Goal: Information Seeking & Learning: Learn about a topic

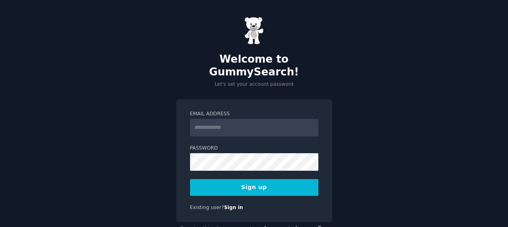
type input "**********"
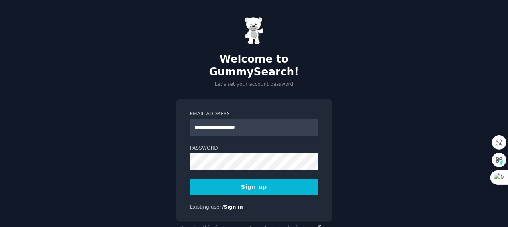
click at [264, 179] on button "Sign up" at bounding box center [254, 187] width 128 height 17
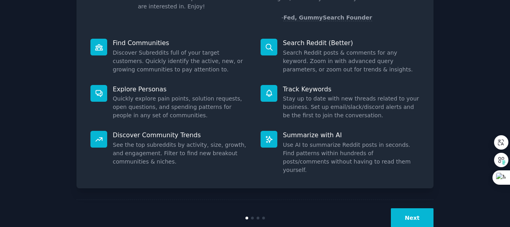
scroll to position [93, 0]
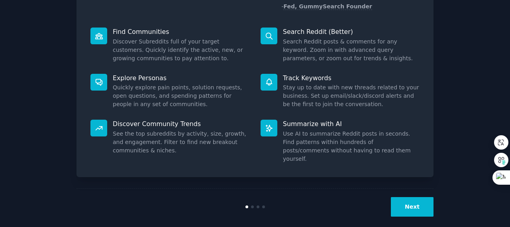
click at [412, 201] on button "Next" at bounding box center [412, 207] width 43 height 20
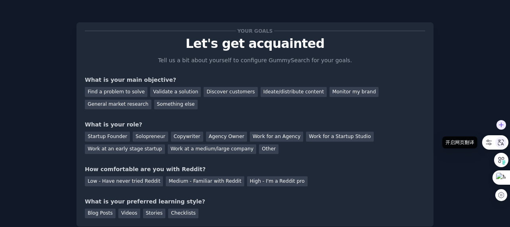
click at [499, 143] on icon at bounding box center [501, 142] width 7 height 7
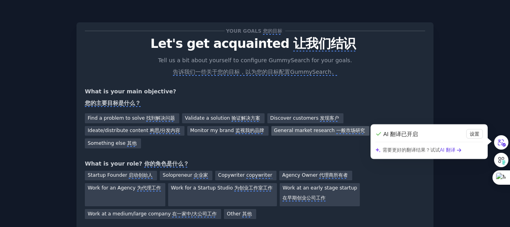
click at [303, 132] on monica-translate-origin-text "General market research" at bounding box center [304, 131] width 61 height 6
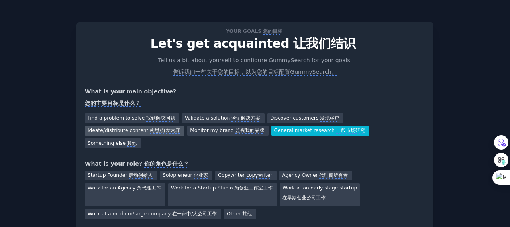
click at [138, 130] on monica-translate-origin-text "Ideate/distribute content" at bounding box center [118, 131] width 61 height 6
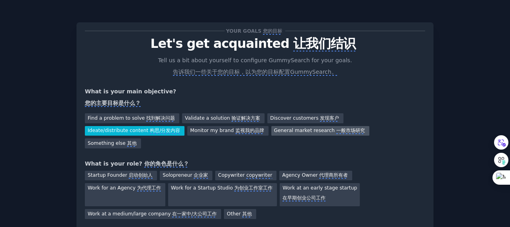
click at [281, 130] on monica-translate-origin-text "General market research" at bounding box center [304, 131] width 61 height 6
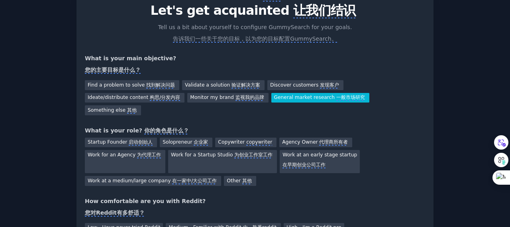
scroll to position [80, 0]
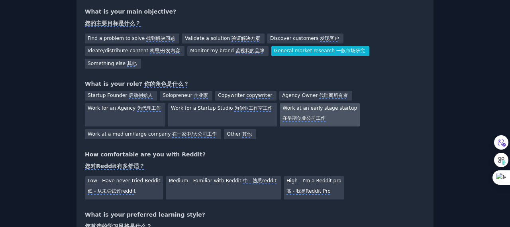
click at [337, 105] on monica-translate-origin-text "Work at an early stage startup" at bounding box center [320, 108] width 75 height 6
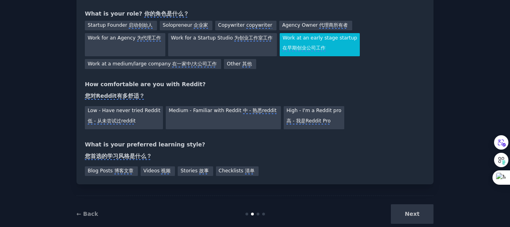
scroll to position [153, 0]
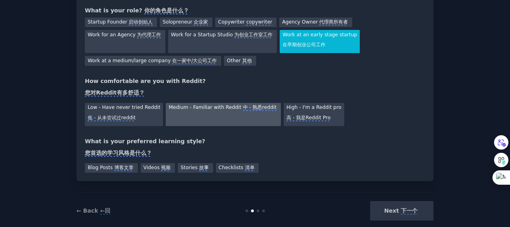
click at [202, 104] on div "Medium - Familiar with Reddit 中 - 熟悉reddit" at bounding box center [223, 114] width 115 height 23
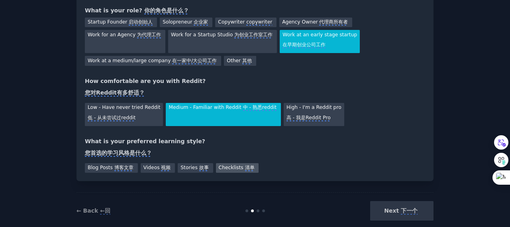
click at [226, 165] on monica-translate-origin-text "Checklists" at bounding box center [231, 168] width 25 height 6
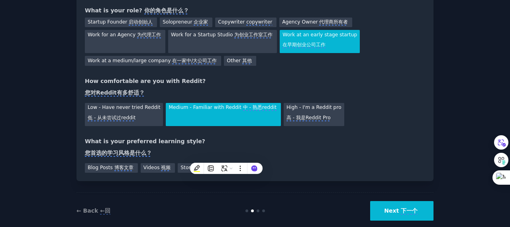
click at [314, 169] on div "Your goals 您的目标 Let's get acquainted 让我们结识 Tell us a bit about yourself to conf…" at bounding box center [255, 43] width 357 height 371
click at [397, 201] on button "Next 下一个" at bounding box center [401, 211] width 63 height 20
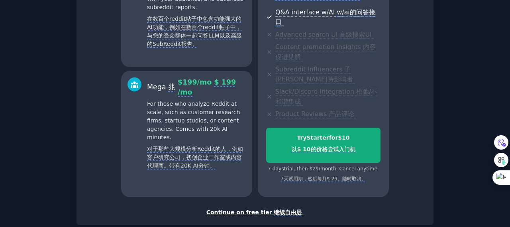
scroll to position [309, 0]
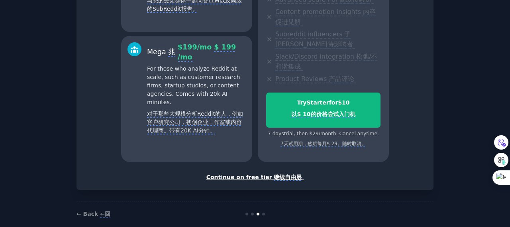
click at [289, 174] on monica-translate-translate "继续自由层" at bounding box center [288, 177] width 28 height 7
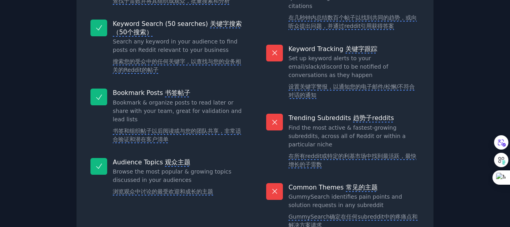
scroll to position [253, 0]
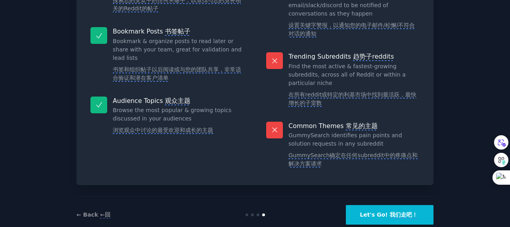
click at [386, 211] on monica-translate-origin-text "Let's Go!" at bounding box center [374, 214] width 28 height 6
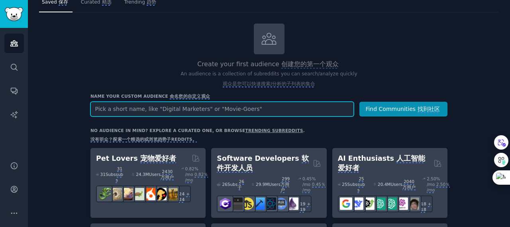
scroll to position [40, 0]
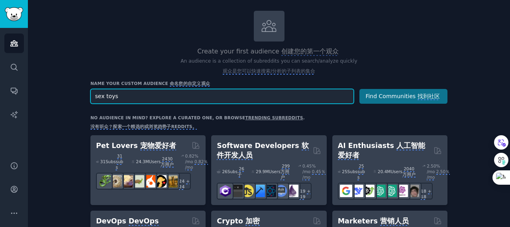
type input "sex toys"
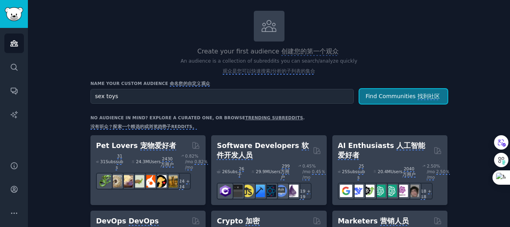
click at [390, 94] on monica-translate-origin-text "Find Communities" at bounding box center [391, 96] width 50 height 6
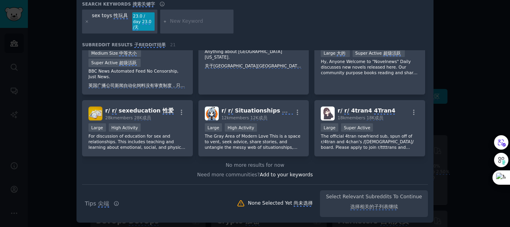
scroll to position [346, 0]
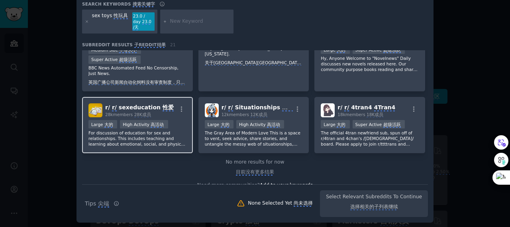
click at [176, 135] on p "For discussion of education for sex and relationships. This includes teaching a…" at bounding box center [138, 138] width 98 height 17
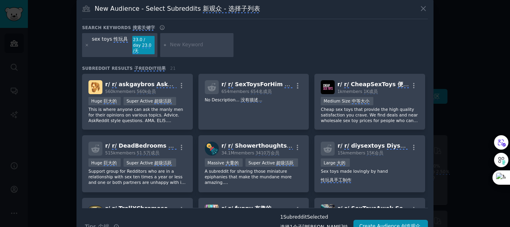
scroll to position [0, 0]
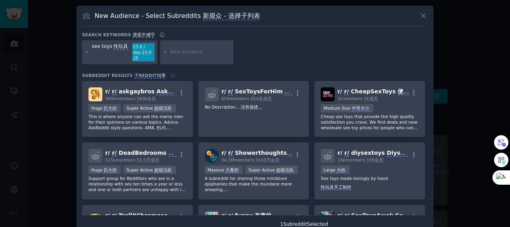
click at [102, 51] on div "sex toys 性玩具" at bounding box center [111, 52] width 38 height 18
click at [86, 51] on icon at bounding box center [87, 52] width 2 height 2
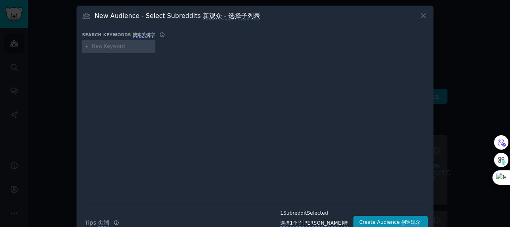
click at [111, 46] on input "text" at bounding box center [122, 46] width 61 height 7
type input "sextoy"
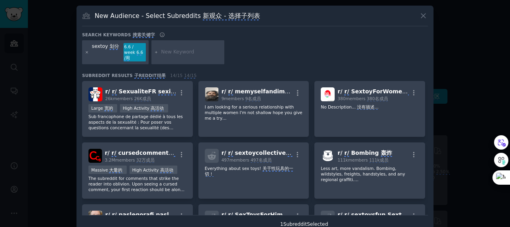
click at [87, 51] on icon at bounding box center [87, 52] width 4 height 4
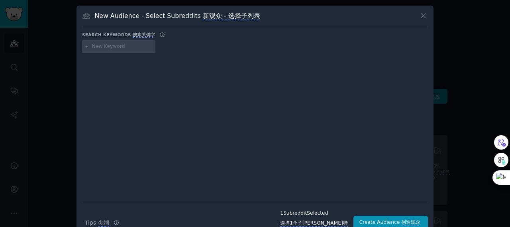
click at [129, 46] on input "text" at bounding box center [122, 46] width 61 height 7
type input "sex toy"
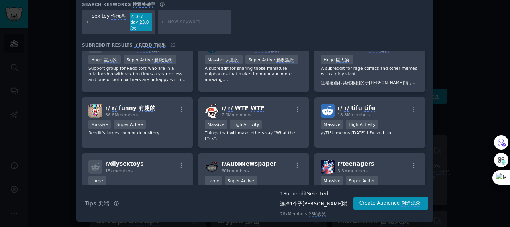
scroll to position [120, 0]
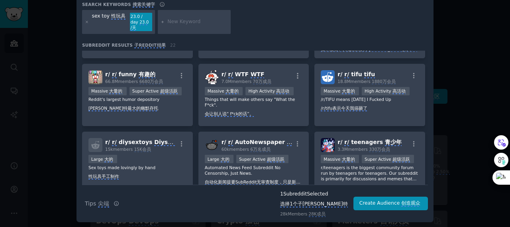
paste input "sextoy"
type input "sextoy"
click at [85, 23] on icon at bounding box center [87, 22] width 4 height 4
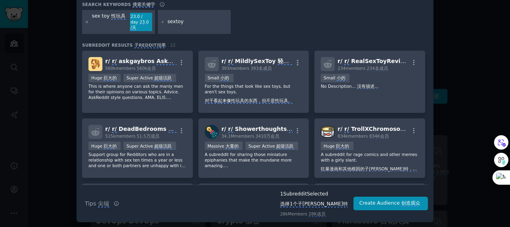
scroll to position [19, 0]
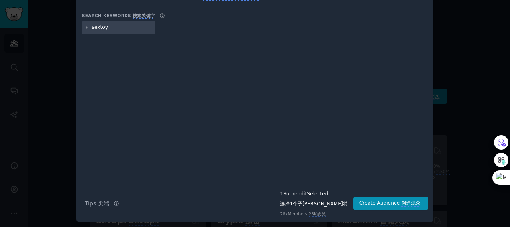
click at [118, 31] on div "sextoy" at bounding box center [118, 27] width 73 height 13
click at [121, 24] on input "sextoy" at bounding box center [122, 27] width 61 height 7
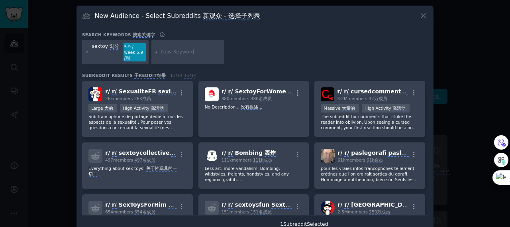
click at [166, 52] on input "text" at bounding box center [191, 52] width 61 height 7
click at [185, 51] on input "text" at bounding box center [191, 52] width 61 height 7
paste input "sextoy"
click at [170, 50] on input "sextoy" at bounding box center [191, 52] width 61 height 7
click at [167, 50] on input "sextoy" at bounding box center [191, 52] width 61 height 7
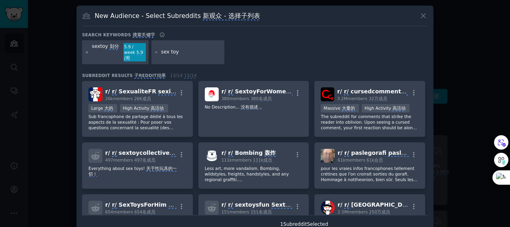
type input "sex toy"
click at [87, 50] on icon at bounding box center [87, 52] width 4 height 4
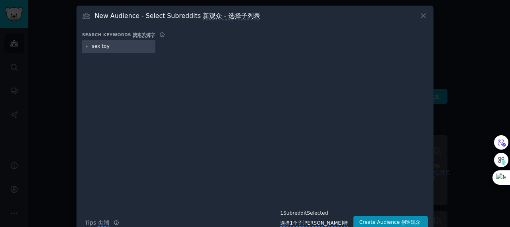
click at [126, 45] on input "sex toy" at bounding box center [122, 46] width 61 height 7
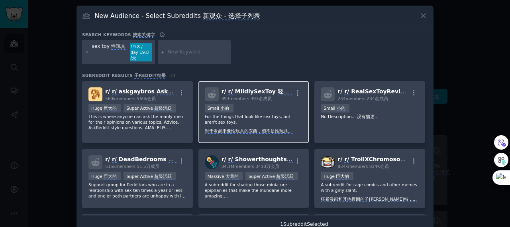
click at [275, 106] on div "100 - 1000 members 100-1000名成员 Small 小的" at bounding box center [254, 109] width 98 height 10
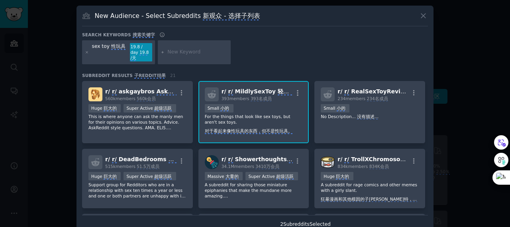
scroll to position [30, 0]
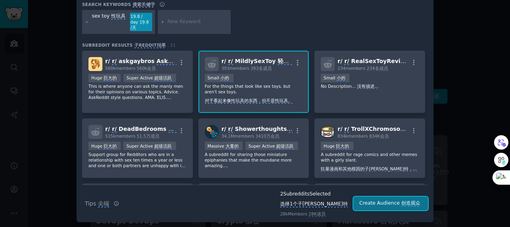
click at [416, 203] on monica-translate-translate "创造观众" at bounding box center [411, 203] width 19 height 6
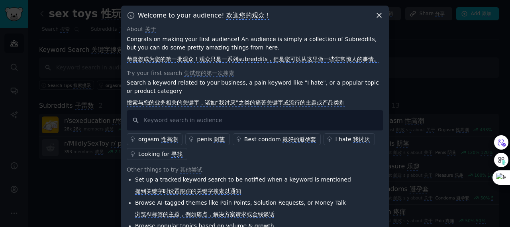
click at [376, 16] on icon at bounding box center [379, 15] width 8 height 8
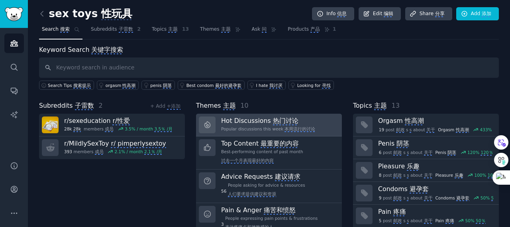
click at [258, 126] on monica-translate-origin-text "Popular discussions this week" at bounding box center [252, 128] width 62 height 5
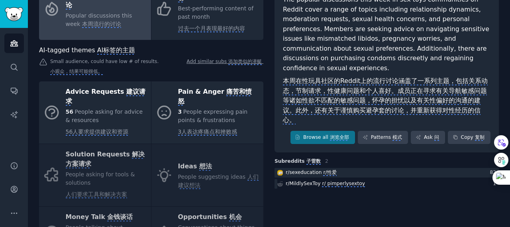
scroll to position [146, 0]
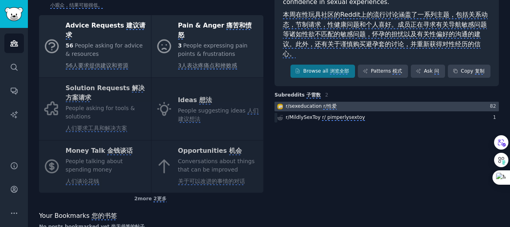
click at [358, 104] on div at bounding box center [387, 107] width 224 height 10
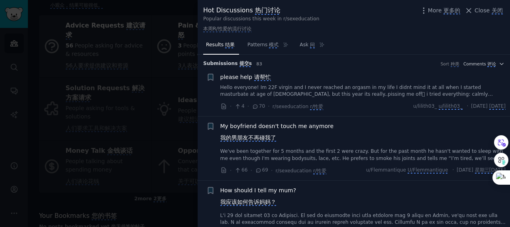
click at [145, 137] on div at bounding box center [255, 113] width 510 height 227
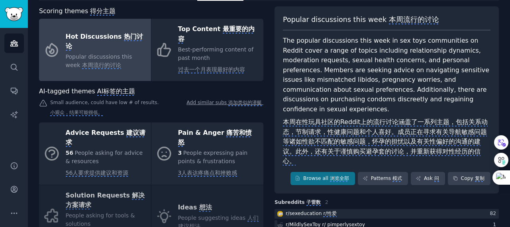
scroll to position [26, 0]
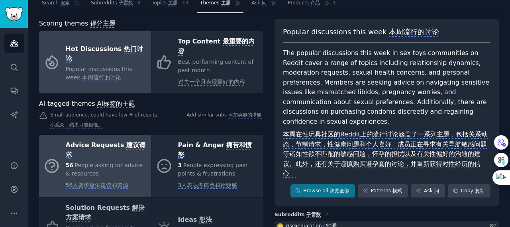
click at [100, 141] on monica-translate-origin-text "Advice Requests" at bounding box center [95, 145] width 59 height 8
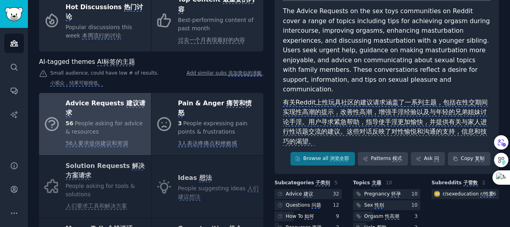
scroll to position [66, 0]
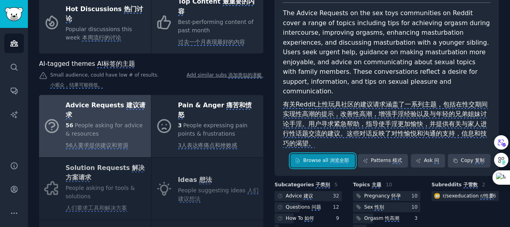
click at [330, 157] on monica-translate-space at bounding box center [330, 160] width 2 height 6
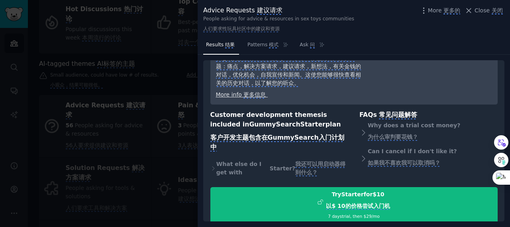
scroll to position [129, 0]
